Goal: Task Accomplishment & Management: Manage account settings

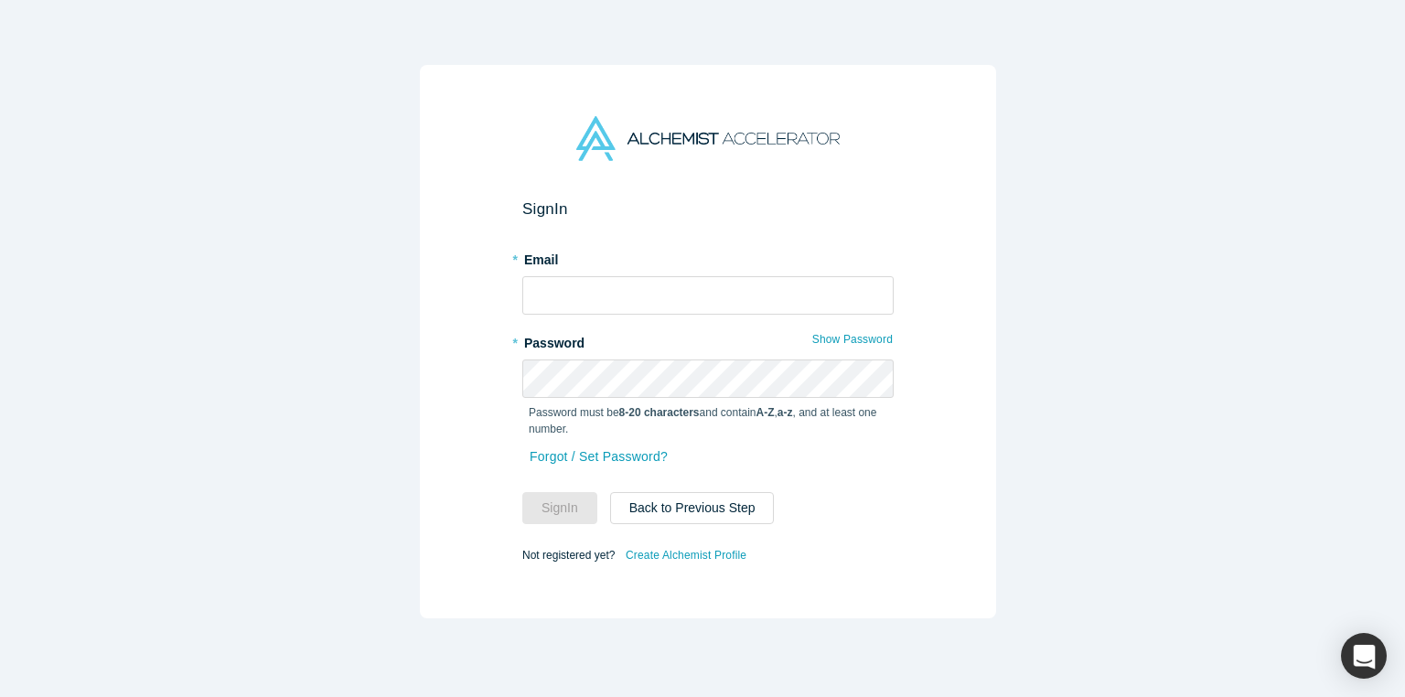
click at [835, 252] on label "* Email" at bounding box center [707, 257] width 371 height 26
type input "[EMAIL_ADDRESS][DOMAIN_NAME]"
click at [873, 290] on input "[EMAIL_ADDRESS][DOMAIN_NAME]" at bounding box center [707, 295] width 371 height 38
click at [811, 221] on form "Sign In * Email [EMAIL_ADDRESS][DOMAIN_NAME] * Password Show Password Password …" at bounding box center [707, 383] width 371 height 368
drag, startPoint x: 748, startPoint y: 288, endPoint x: 454, endPoint y: 285, distance: 294.6
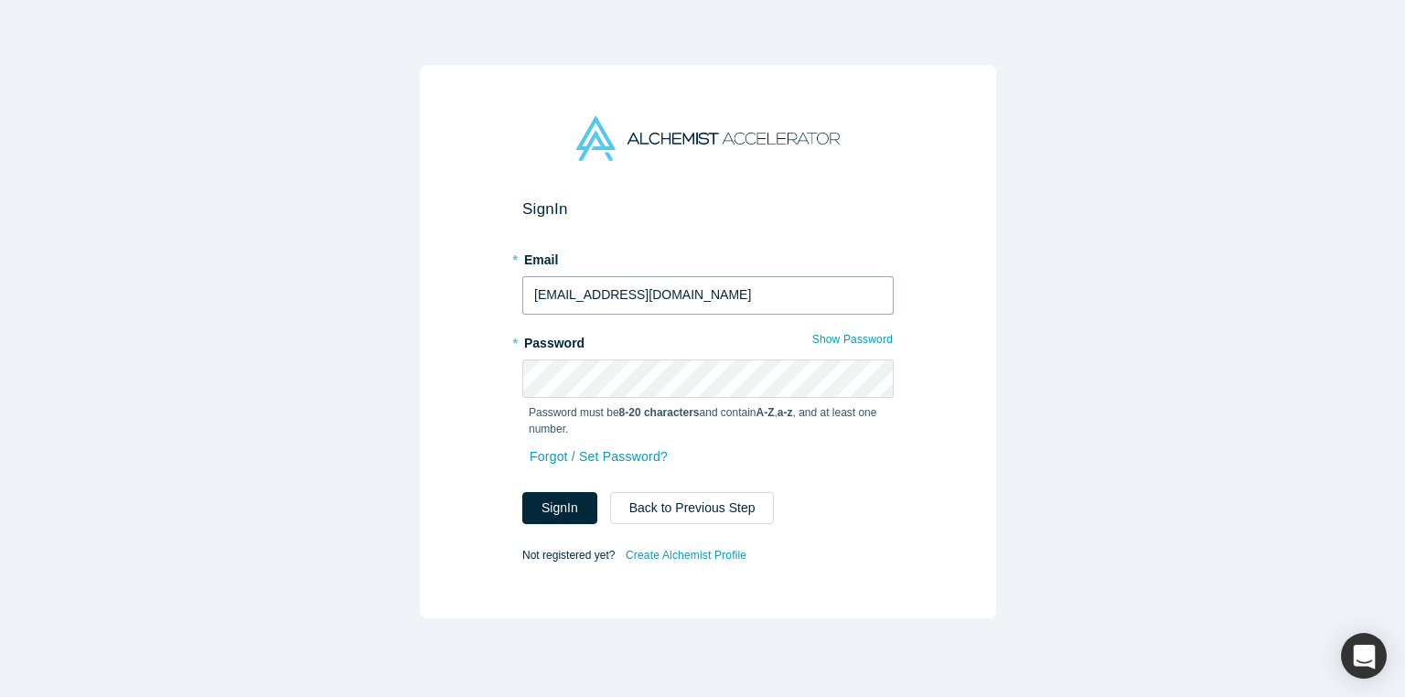
click at [454, 285] on div "Sign In * Email [EMAIL_ADDRESS][DOMAIN_NAME] * Password Show Password Password …" at bounding box center [708, 341] width 576 height 553
click at [911, 256] on div "Sign In * Email [EMAIL_ADDRESS][DOMAIN_NAME] * Password Show Password Password …" at bounding box center [708, 341] width 576 height 553
click at [827, 342] on button "Show Password" at bounding box center [852, 339] width 82 height 24
click at [460, 377] on div "Sign In * Email [EMAIL_ADDRESS][DOMAIN_NAME] * Password Hide Password Password …" at bounding box center [708, 341] width 576 height 553
click at [979, 193] on div "Sign In * Email [EMAIL_ADDRESS][DOMAIN_NAME] * Password Hide Password Password …" at bounding box center [708, 341] width 576 height 553
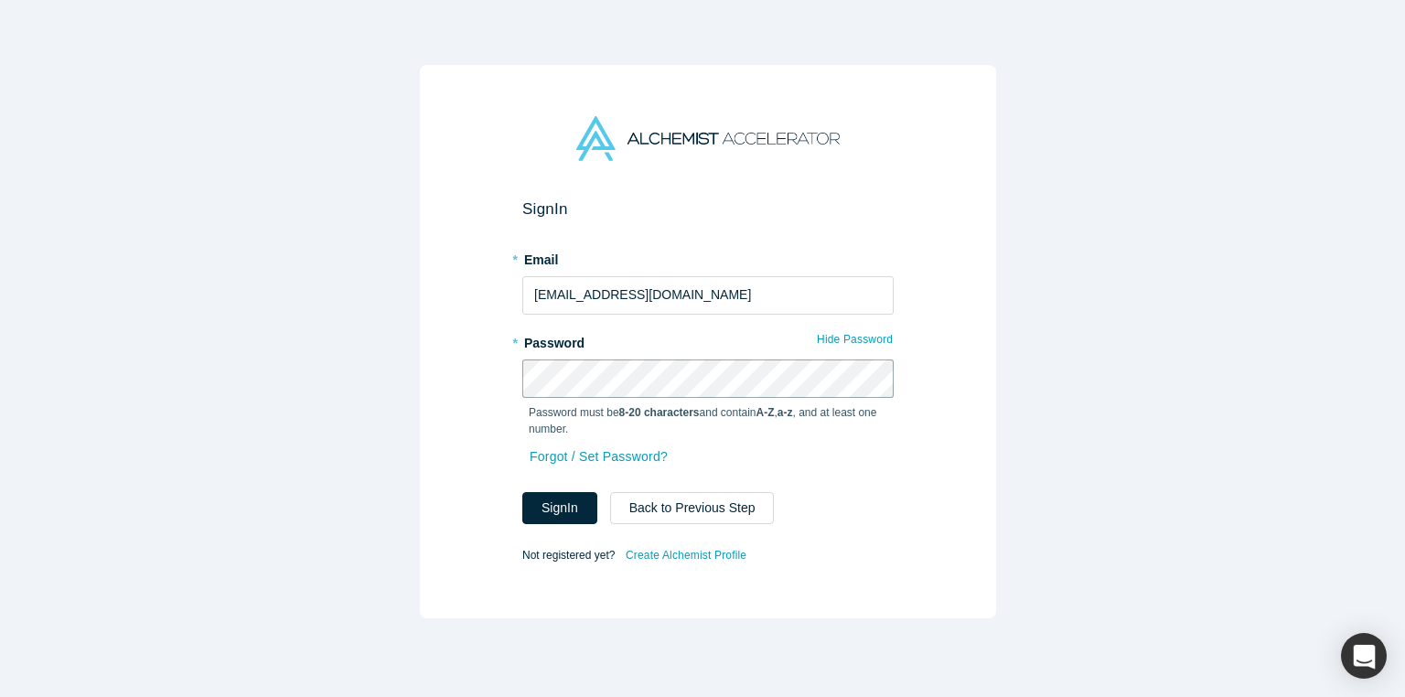
click at [499, 369] on div "Sign In * Email [EMAIL_ADDRESS][DOMAIN_NAME] * Password Hide Password Password …" at bounding box center [708, 341] width 576 height 553
drag, startPoint x: 697, startPoint y: 307, endPoint x: 512, endPoint y: 272, distance: 188.2
click at [512, 272] on div "Sign In * Email [EMAIL_ADDRESS][DOMAIN_NAME] * Password Hide Password Password …" at bounding box center [708, 341] width 576 height 553
click at [907, 227] on div "Sign In * Email [EMAIL_ADDRESS][DOMAIN_NAME] * Password Hide Password Password …" at bounding box center [708, 341] width 576 height 553
click at [490, 381] on div "Sign In * Email [EMAIL_ADDRESS][DOMAIN_NAME] * Password Hide Password Password …" at bounding box center [708, 341] width 576 height 553
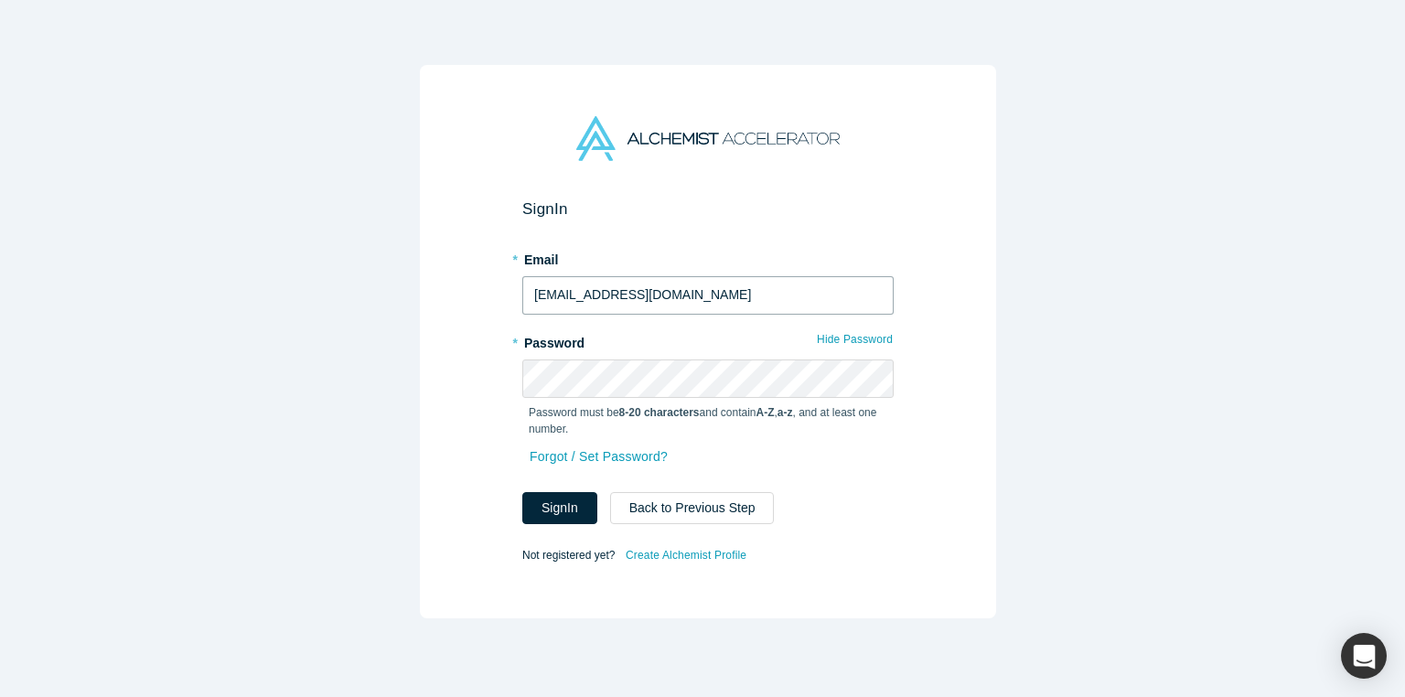
drag, startPoint x: 744, startPoint y: 295, endPoint x: 484, endPoint y: 302, distance: 259.9
click at [484, 302] on div "Sign In * Email [EMAIL_ADDRESS][DOMAIN_NAME] * Password Hide Password Password …" at bounding box center [708, 341] width 576 height 553
click at [1037, 289] on div "Sign In * Email [EMAIL_ADDRESS][DOMAIN_NAME] * Password Hide Password Password …" at bounding box center [708, 354] width 1416 height 708
click at [431, 406] on div "Sign In * Email [EMAIL_ADDRESS][DOMAIN_NAME] * Password Hide Password Password …" at bounding box center [708, 341] width 576 height 553
